Goal: Information Seeking & Learning: Check status

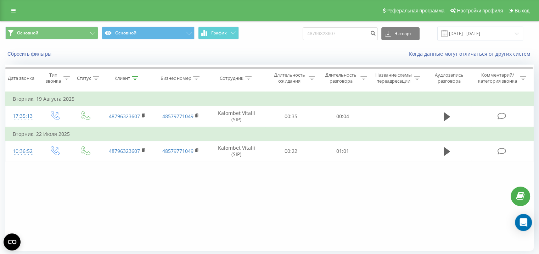
click at [358, 26] on div "Основной Основной График 48796323607 Экспорт .csv .xls .xlsx [DATE] - [DATE]" at bounding box center [269, 34] width 538 height 24
click at [357, 34] on input "48796323607" at bounding box center [339, 33] width 75 height 13
paste input "+3805"
type input "+3805"
paste input "[PHONE_NUMBER]"
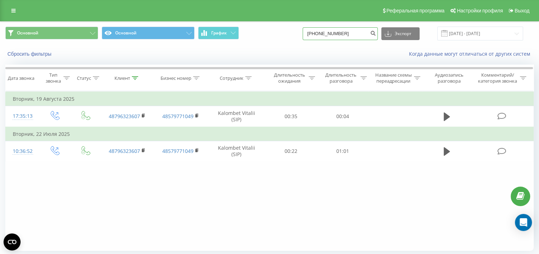
type input "[PHONE_NUMBER]"
